Goal: Task Accomplishment & Management: Complete application form

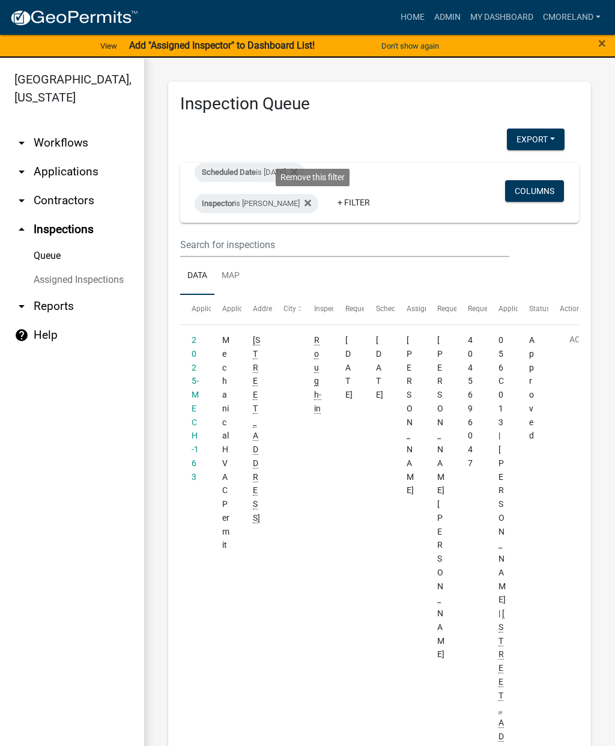
click at [311, 204] on icon at bounding box center [307, 202] width 7 height 7
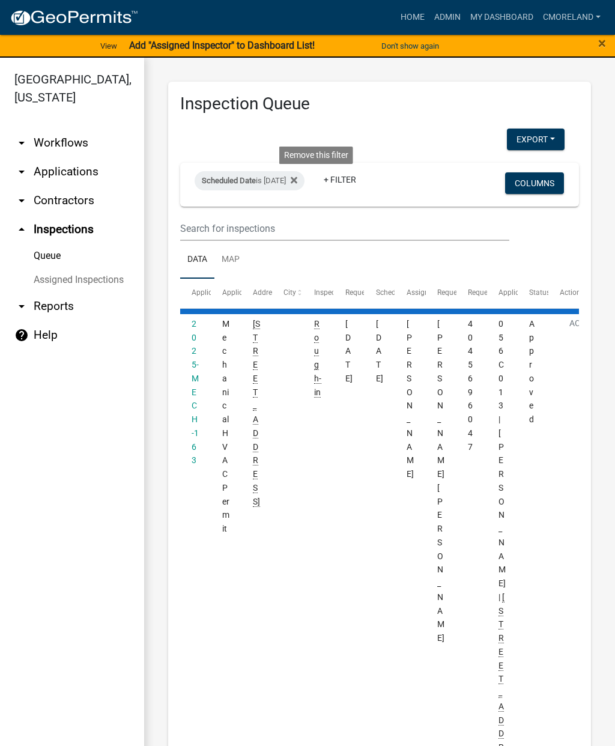
click at [297, 173] on fa-icon at bounding box center [291, 180] width 11 height 19
click at [304, 212] on wm-filter-builder "+ Filter Columns" at bounding box center [379, 202] width 399 height 78
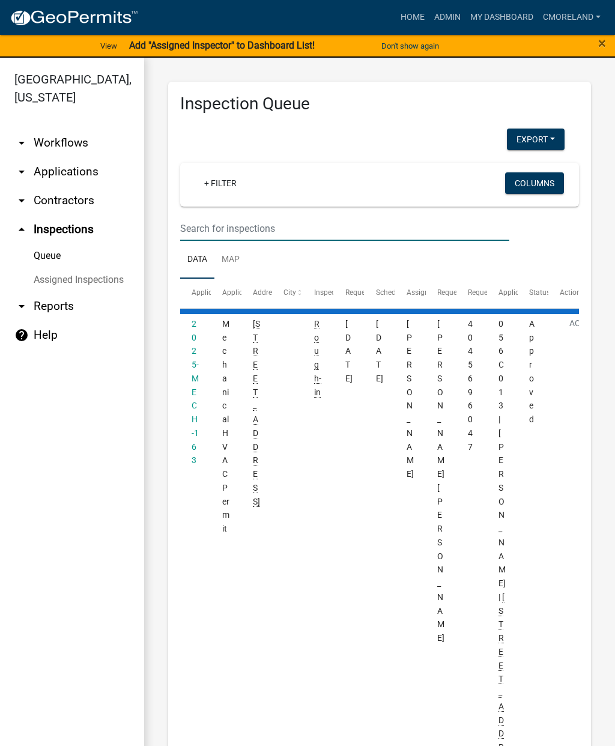
click at [209, 223] on input "text" at bounding box center [344, 228] width 329 height 25
select select "2: 50"
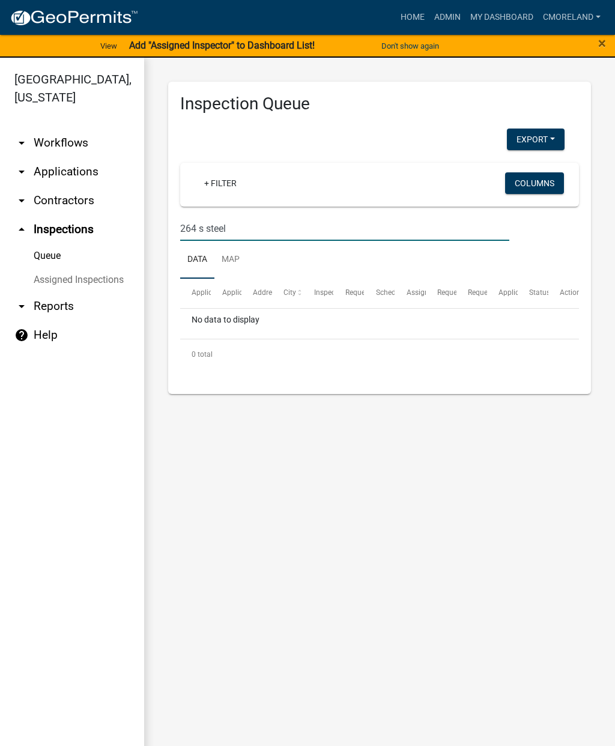
type input "264 s steel"
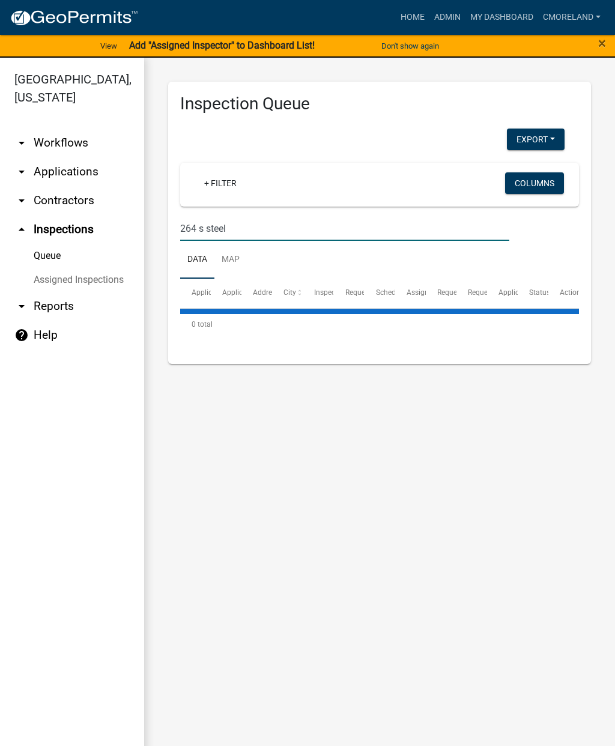
select select "2: 50"
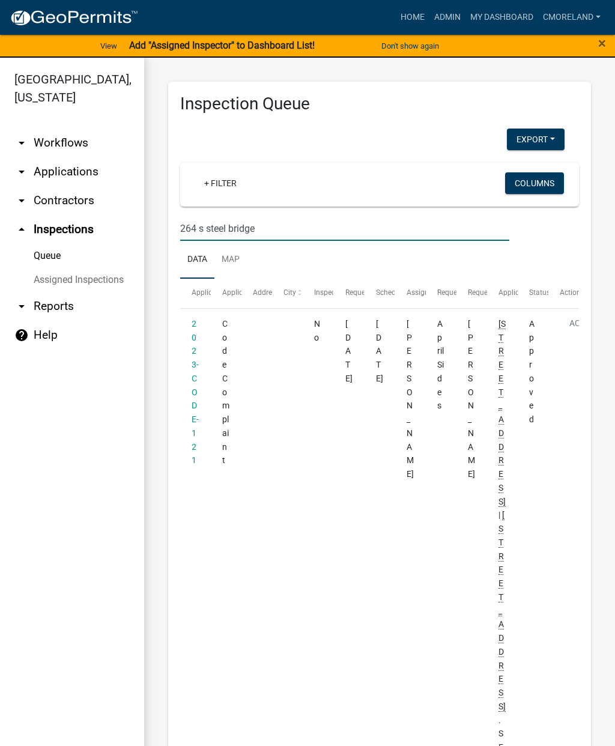
click at [202, 226] on input "264 s steel bridge" at bounding box center [344, 228] width 329 height 25
click at [206, 226] on input "264 s steel bridge" at bounding box center [344, 228] width 329 height 25
click at [73, 228] on link "arrow_drop_up Inspections" at bounding box center [72, 229] width 144 height 29
click at [278, 223] on input "264 steel bridge" at bounding box center [344, 228] width 329 height 25
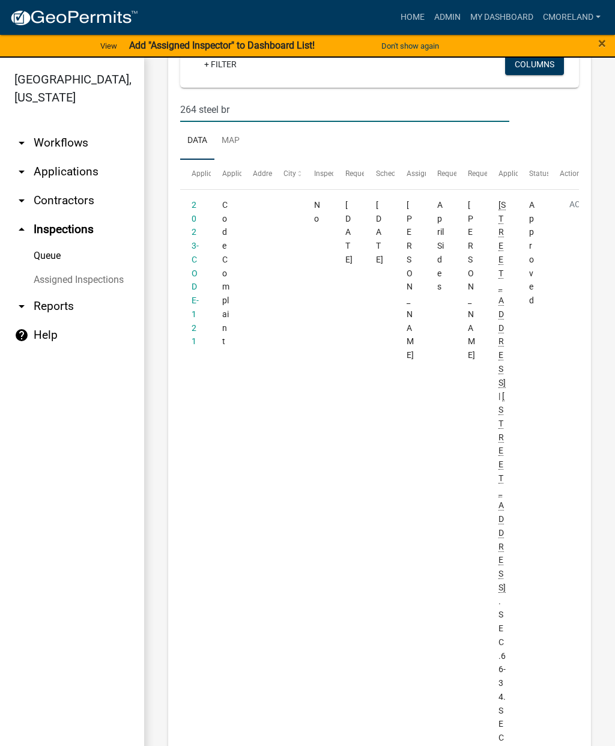
scroll to position [130, 0]
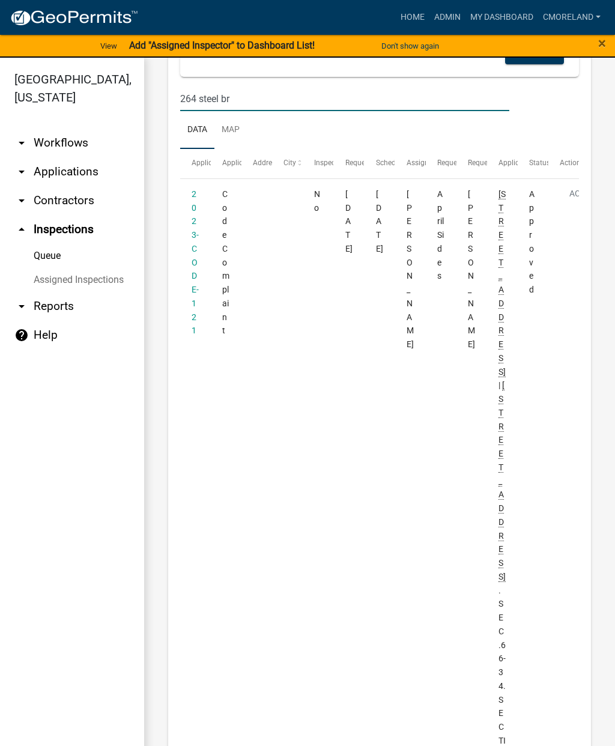
type input "264 steel br"
click at [195, 244] on link "2023-CODE-121" at bounding box center [195, 262] width 7 height 147
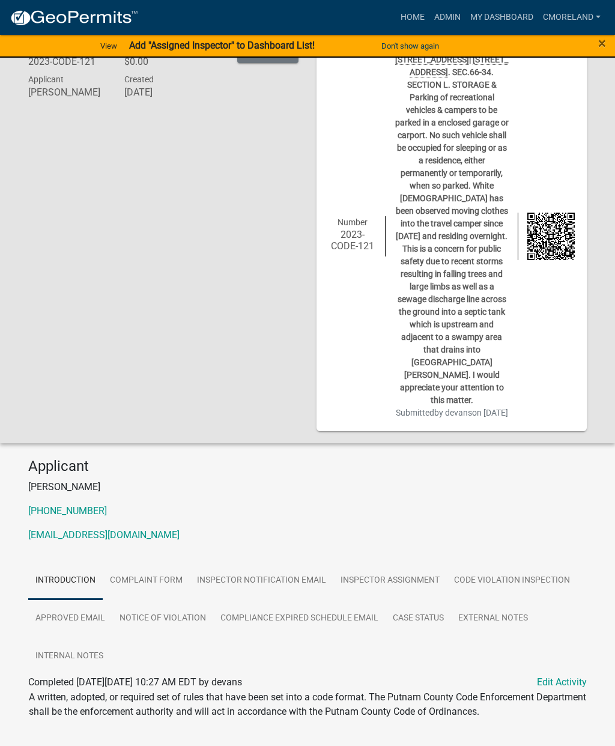
scroll to position [74, 0]
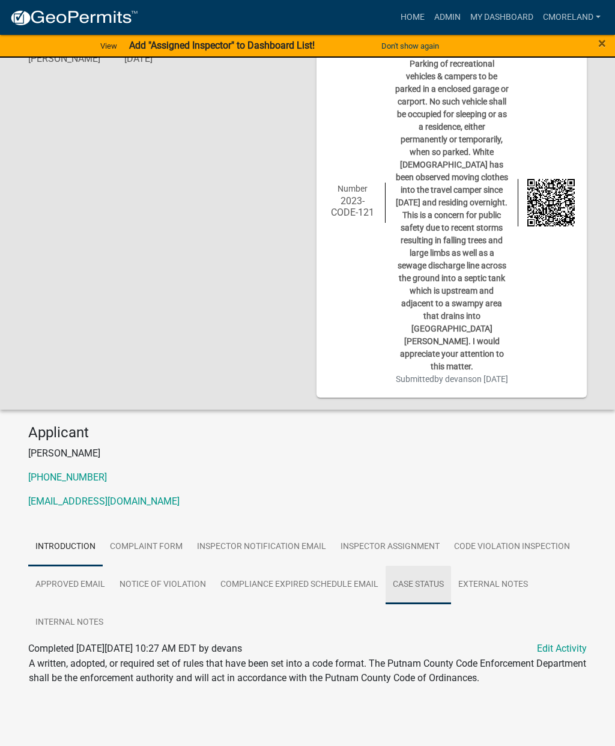
click at [427, 585] on link "Case Status" at bounding box center [417, 585] width 65 height 38
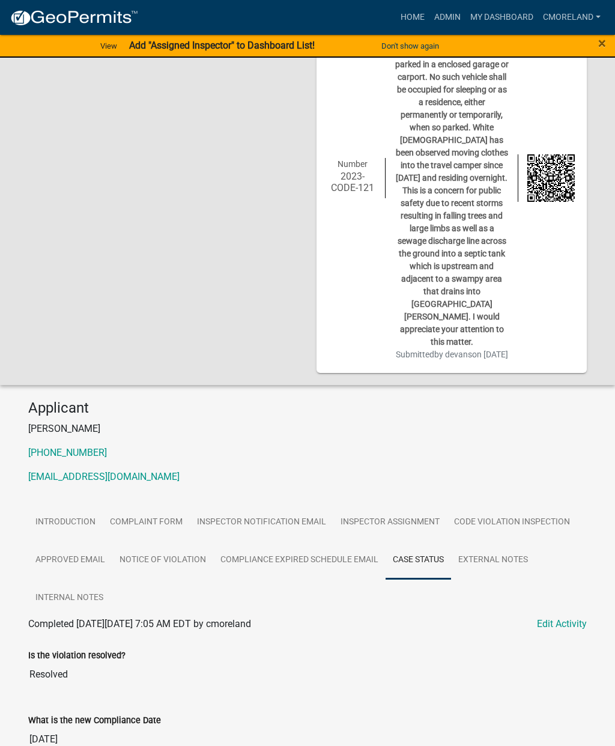
scroll to position [0, 0]
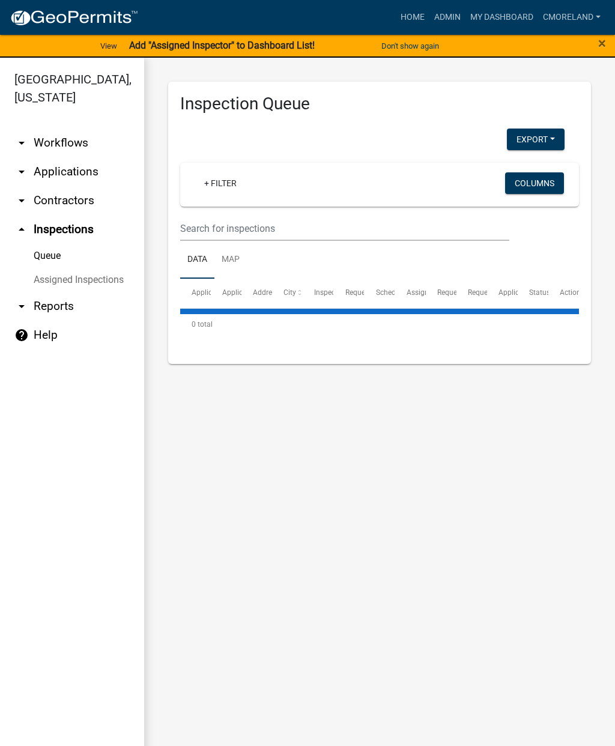
click at [228, 193] on link "+ Filter" at bounding box center [221, 183] width 52 height 22
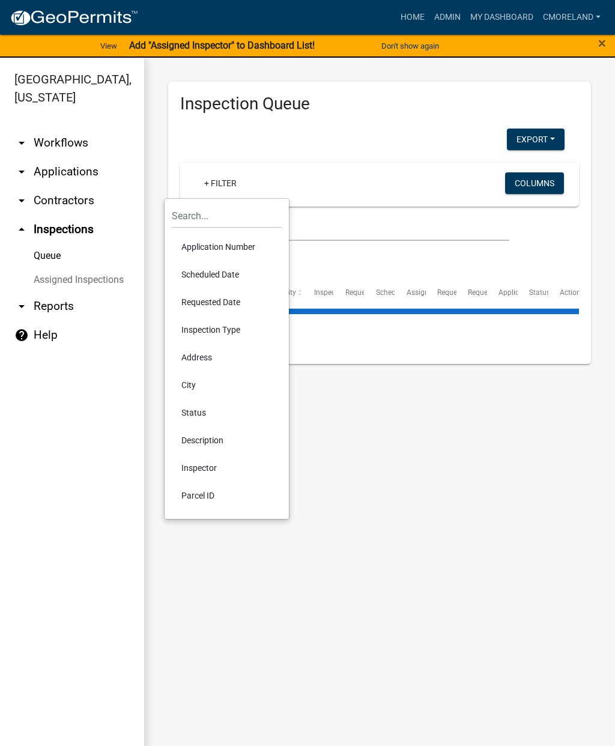
select select "2: 50"
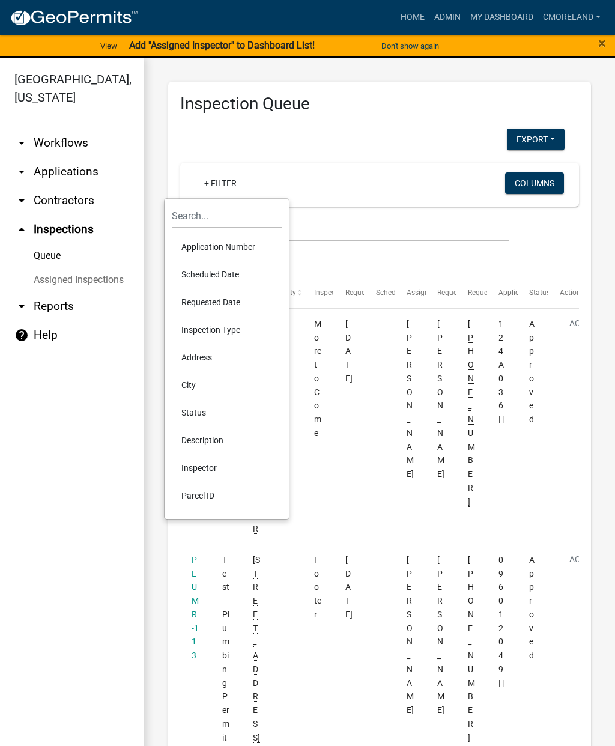
click at [79, 230] on link "arrow_drop_up Inspections" at bounding box center [72, 229] width 144 height 29
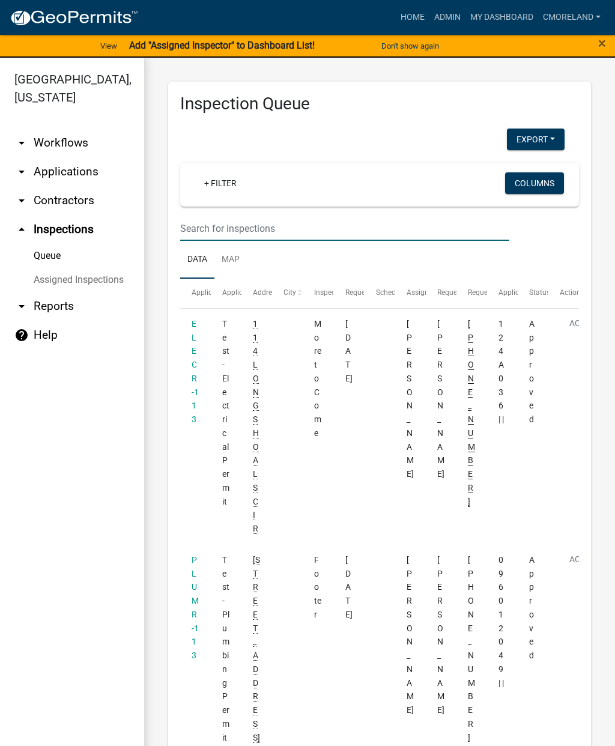
click at [219, 220] on input "text" at bounding box center [344, 228] width 329 height 25
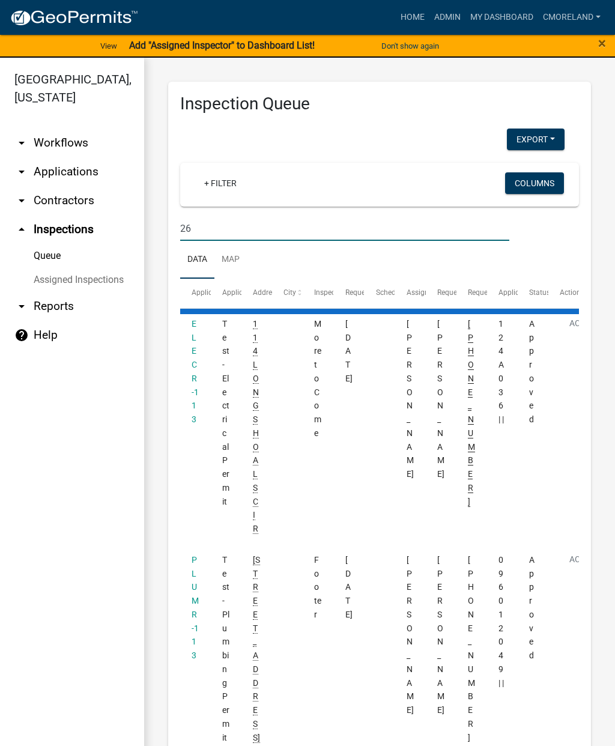
type input "2"
click at [75, 168] on link "arrow_drop_down Applications" at bounding box center [72, 171] width 144 height 29
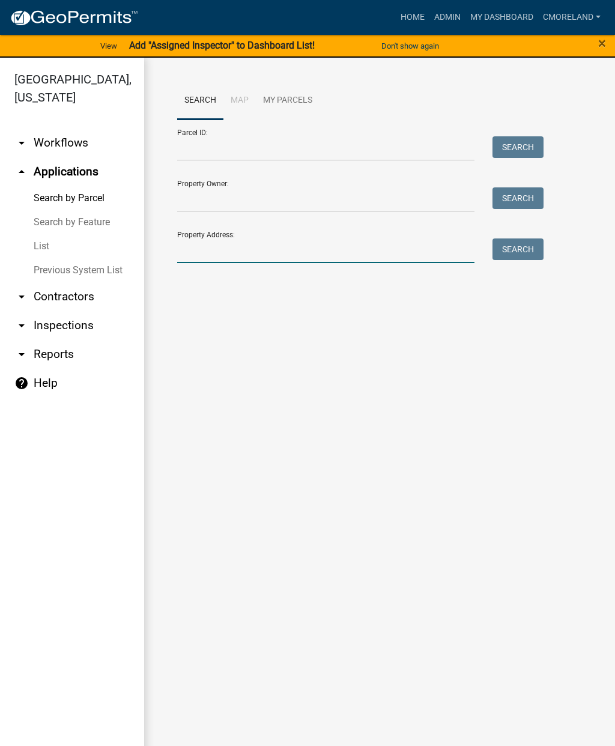
click at [202, 250] on input "Property Address:" at bounding box center [325, 250] width 297 height 25
click at [520, 249] on button "Search" at bounding box center [517, 249] width 51 height 22
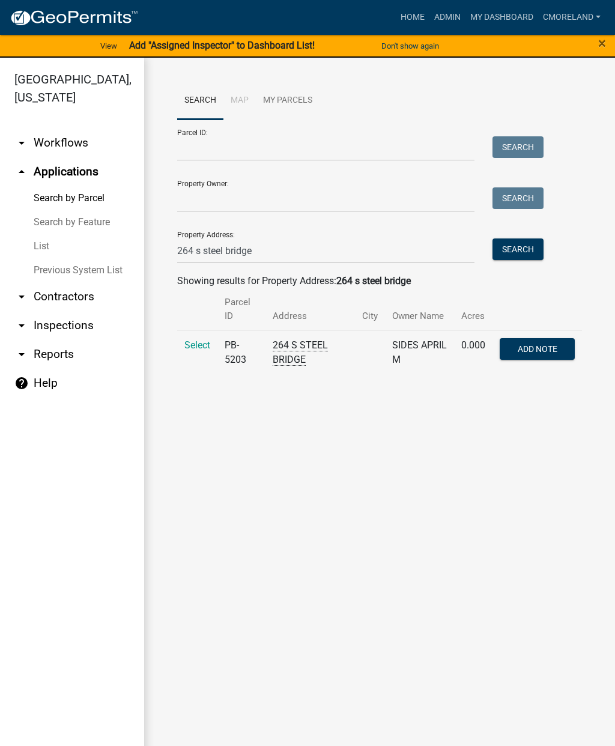
click at [199, 342] on span "Select" at bounding box center [197, 344] width 26 height 11
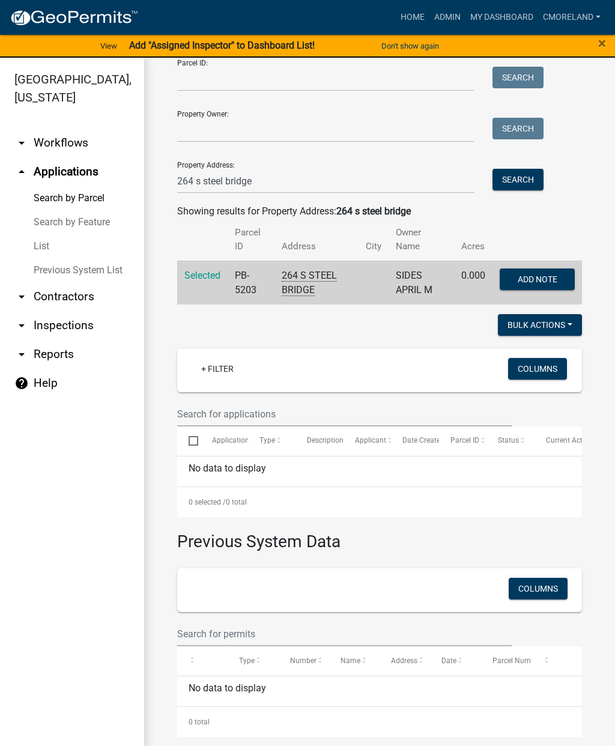
scroll to position [69, 0]
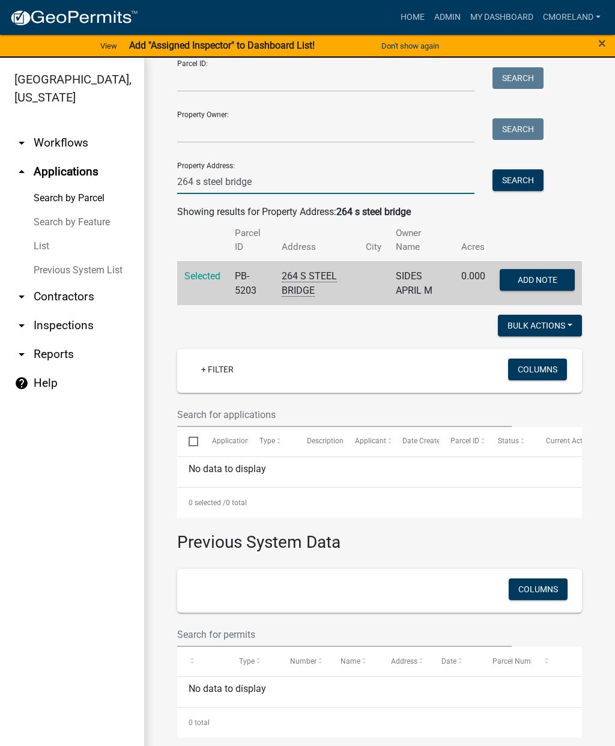
click at [295, 174] on input "264 s steel bridge" at bounding box center [325, 181] width 297 height 25
click at [201, 180] on input "264 s steel bridge" at bounding box center [325, 181] width 297 height 25
click at [198, 184] on input "264 s steel bridge" at bounding box center [325, 181] width 297 height 25
type input "270 s steel bridge"
click at [518, 178] on button "Search" at bounding box center [517, 180] width 51 height 22
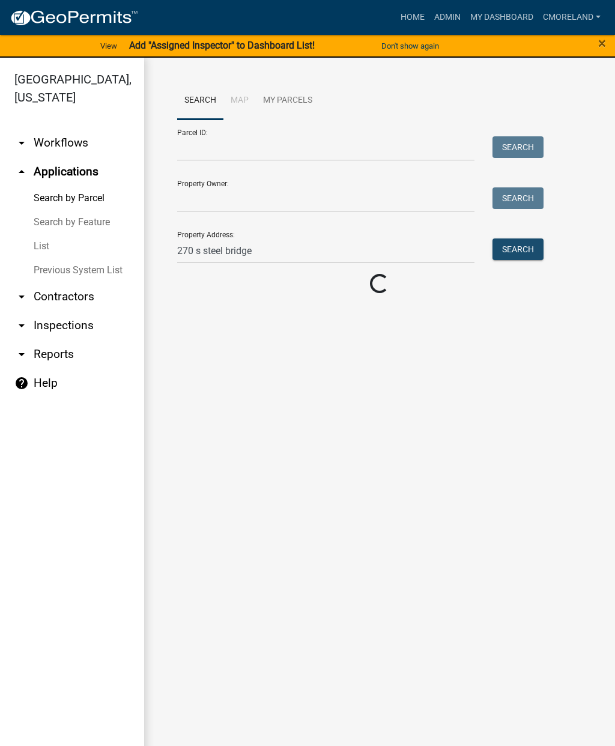
scroll to position [0, 0]
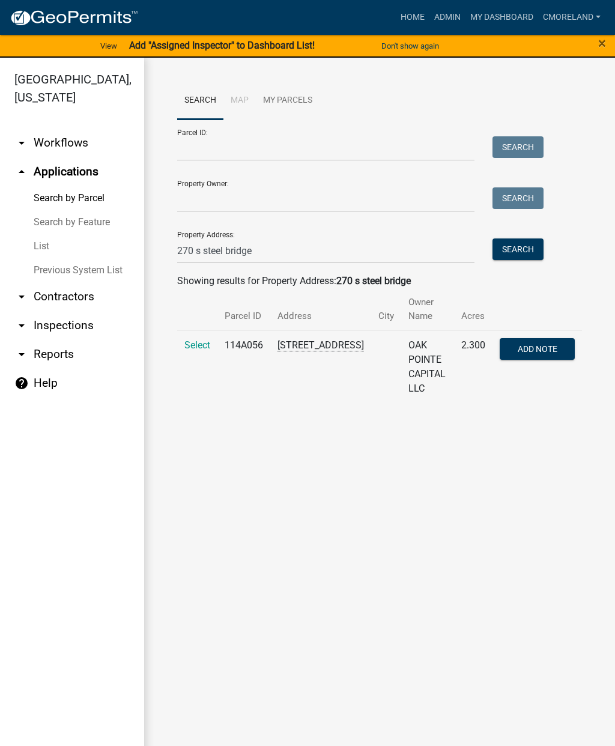
click at [198, 339] on span "Select" at bounding box center [197, 344] width 26 height 11
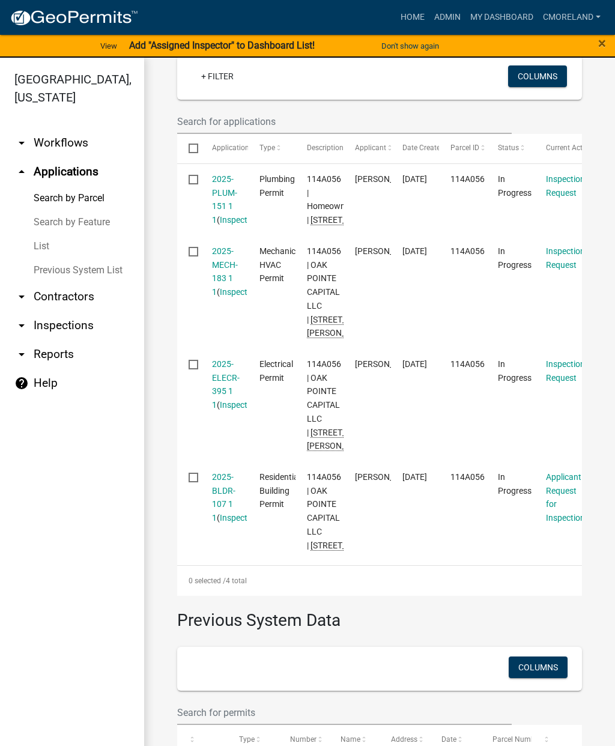
scroll to position [404, 0]
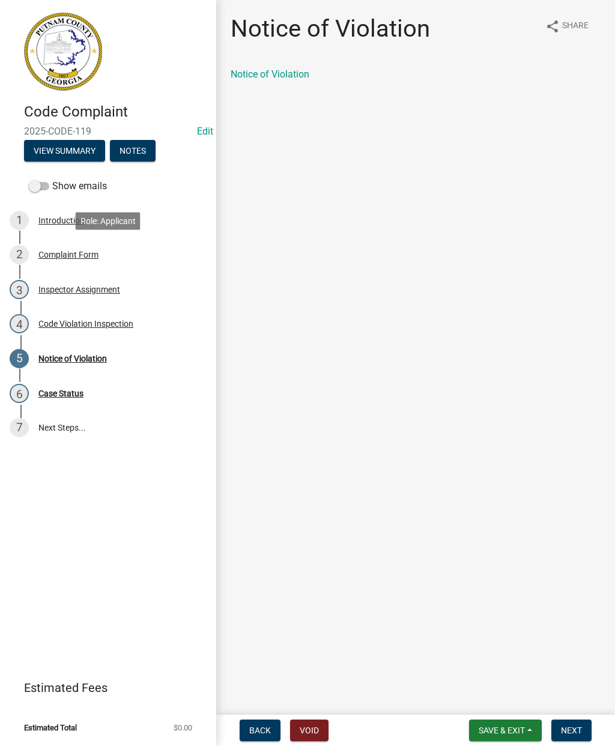
click at [80, 253] on div "Complaint Form" at bounding box center [68, 254] width 60 height 8
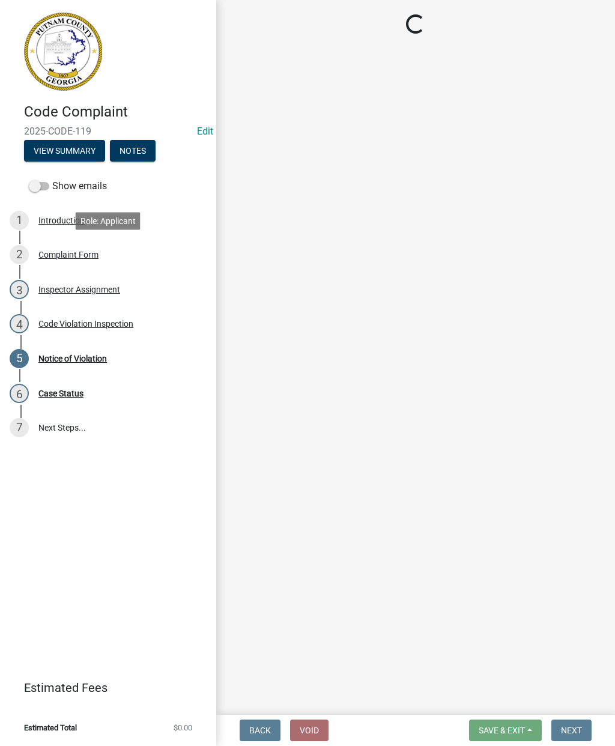
select select "76170ab1-b25a-468b-8231-d5eb0e85b261"
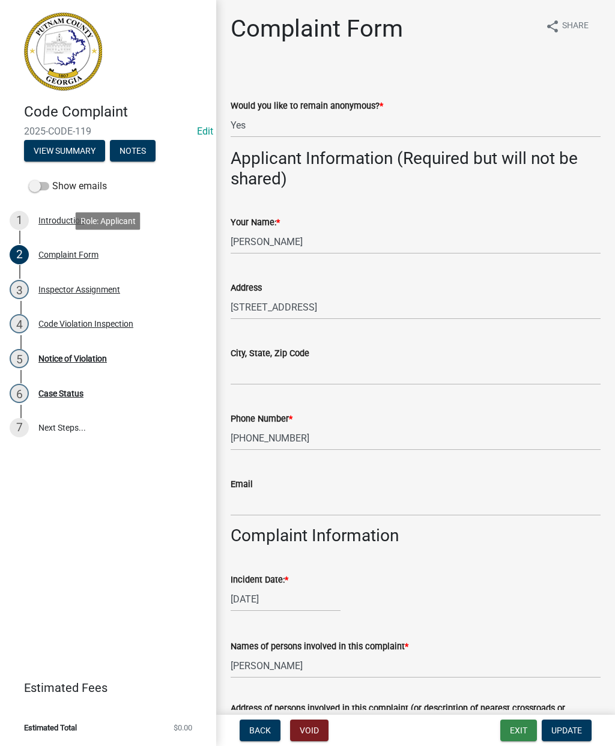
click at [518, 728] on button "Exit" at bounding box center [518, 730] width 37 height 22
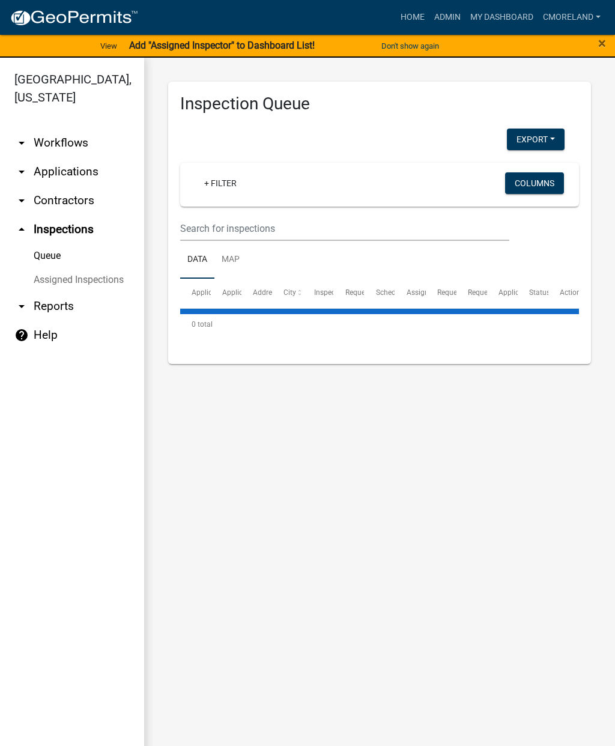
select select "2: 50"
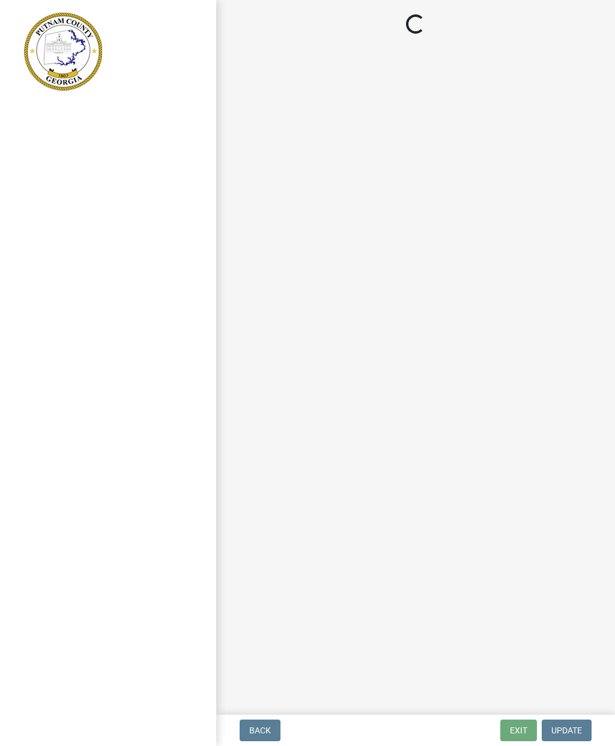
select select "a0ea4169-8540-4a2c-b9f4-cf4c1ffdeb95"
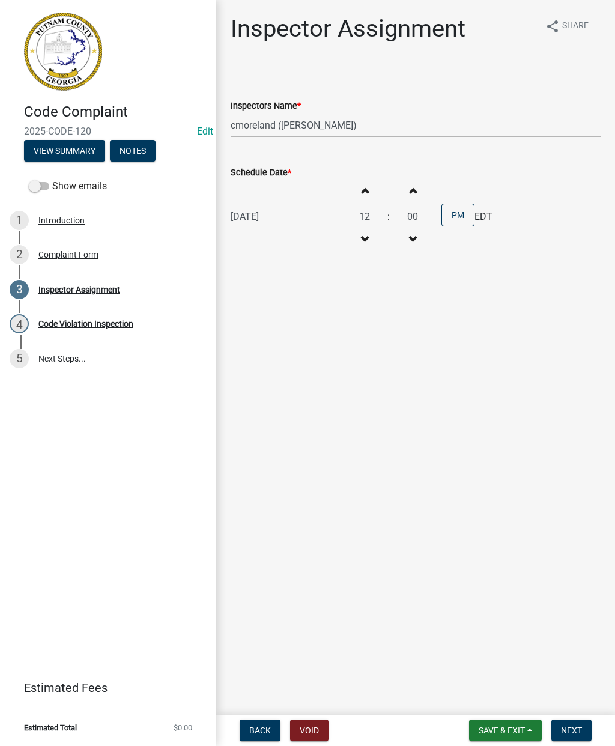
click at [70, 250] on div "Complaint Form" at bounding box center [68, 254] width 60 height 8
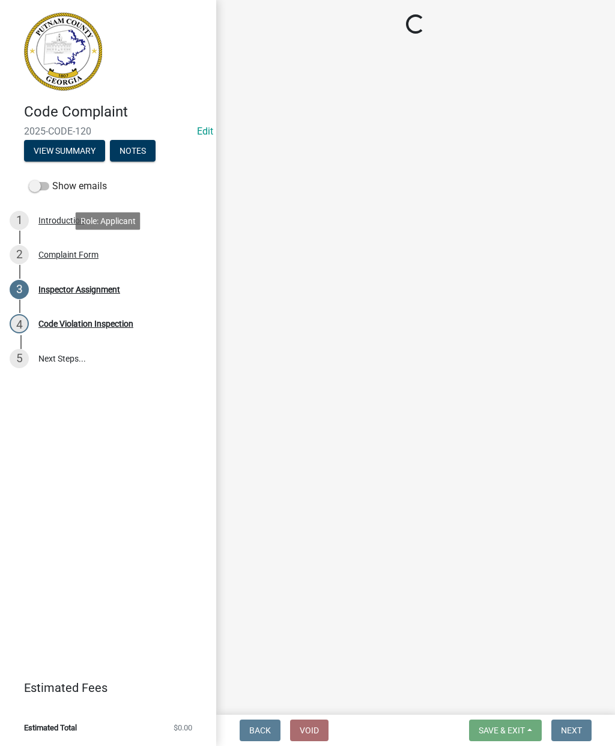
select select "76170ab1-b25a-468b-8231-d5eb0e85b261"
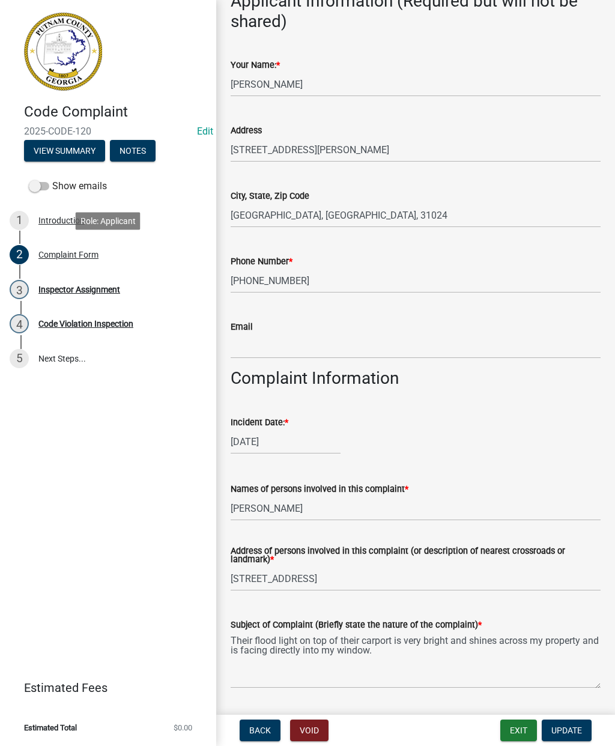
scroll to position [208, 0]
